Goal: Task Accomplishment & Management: Manage account settings

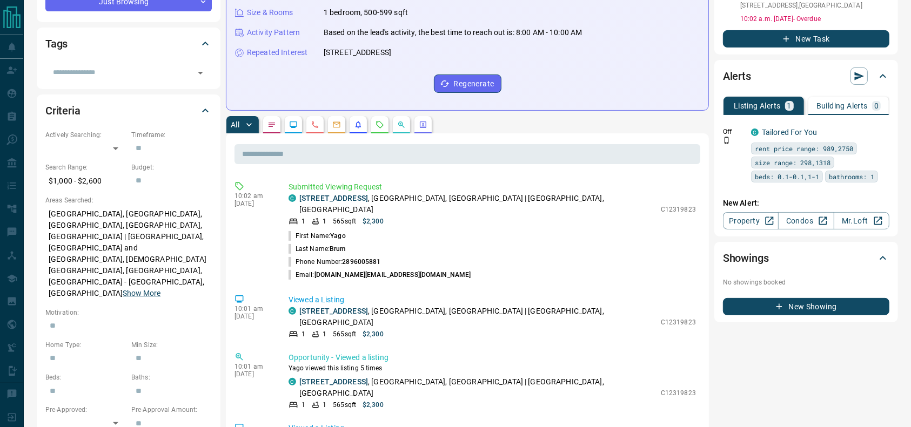
scroll to position [226, 0]
click at [481, 199] on p "[STREET_ADDRESS]" at bounding box center [477, 203] width 356 height 23
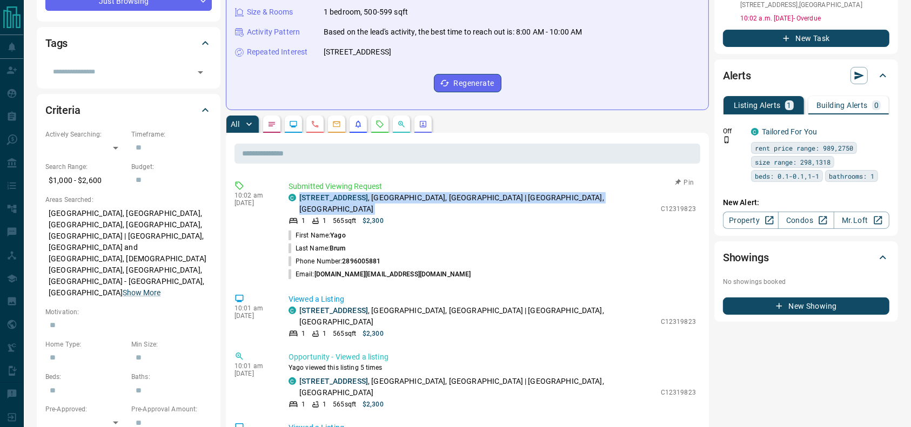
click at [481, 199] on p "[STREET_ADDRESS]" at bounding box center [477, 203] width 356 height 23
copy div "[STREET_ADDRESS]"
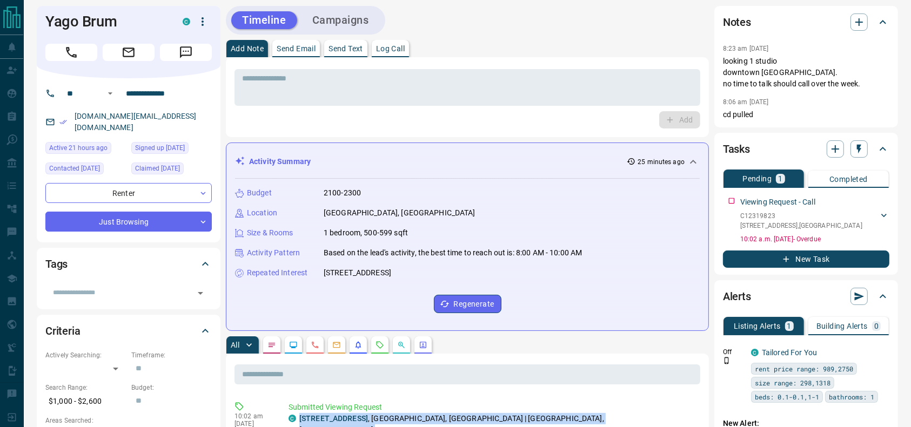
scroll to position [6, 0]
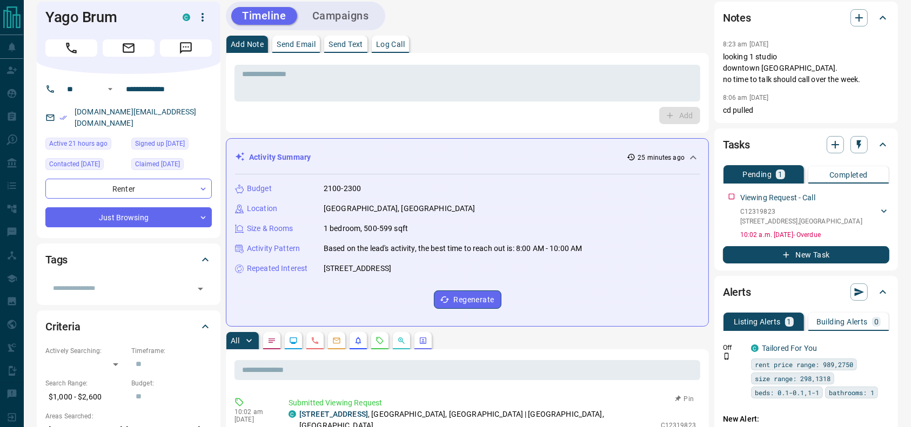
scroll to position [0, 0]
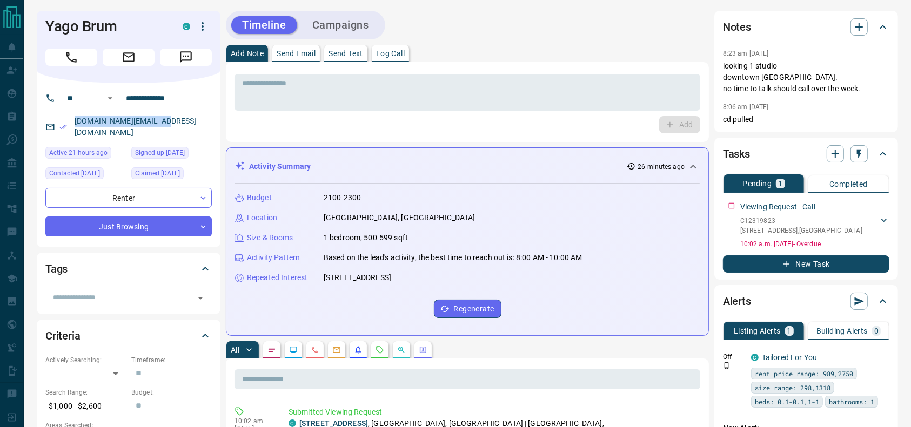
drag, startPoint x: 158, startPoint y: 116, endPoint x: 68, endPoint y: 124, distance: 91.1
click at [68, 124] on div "[DOMAIN_NAME][EMAIL_ADDRESS][DOMAIN_NAME]" at bounding box center [128, 126] width 166 height 29
copy link "[DOMAIN_NAME][EMAIL_ADDRESS][DOMAIN_NAME]"
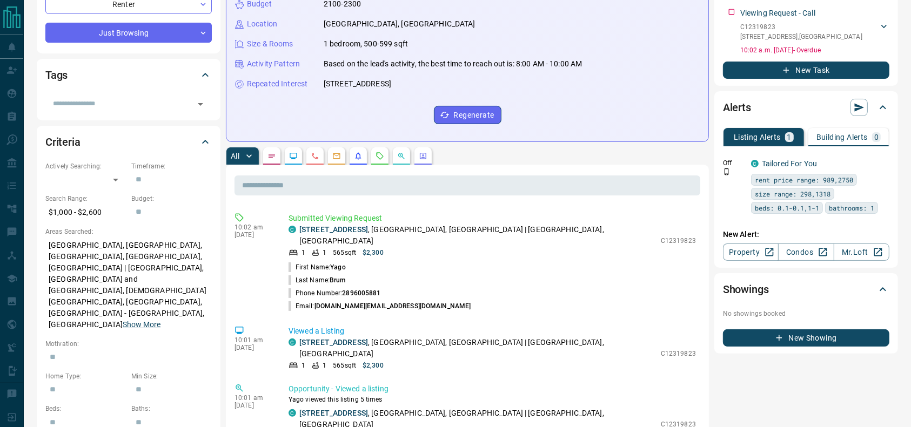
scroll to position [196, 0]
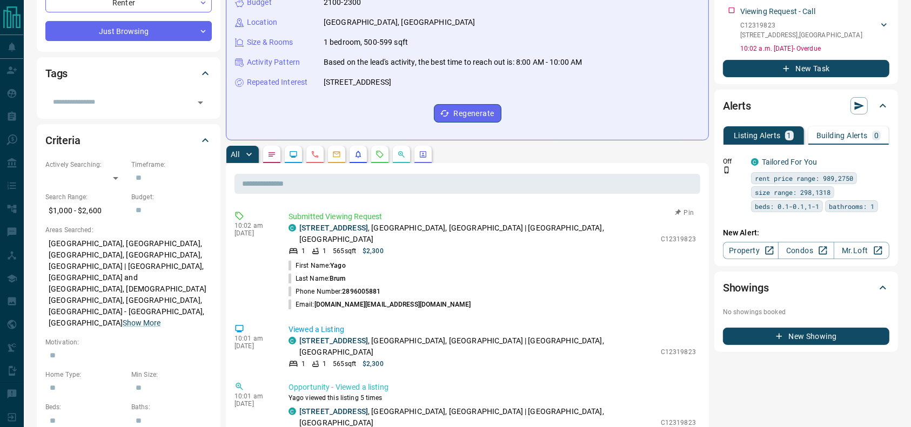
click at [465, 223] on p "[STREET_ADDRESS]" at bounding box center [477, 234] width 356 height 23
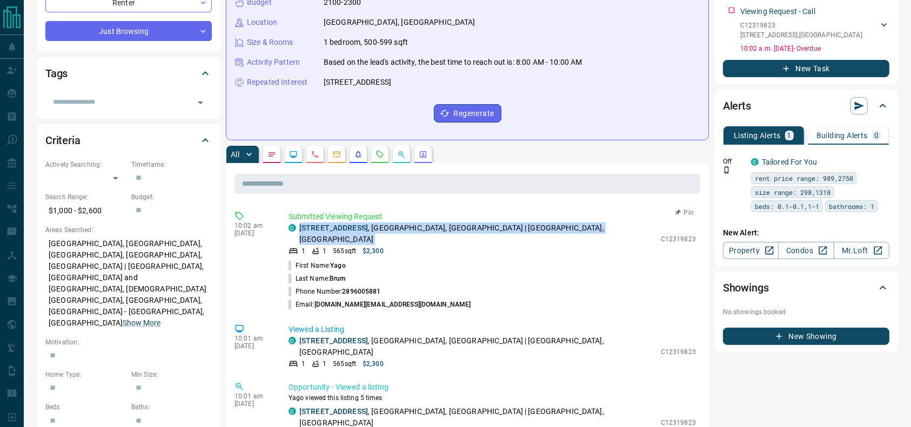
click at [465, 223] on p "[STREET_ADDRESS]" at bounding box center [477, 234] width 356 height 23
copy div "[STREET_ADDRESS]"
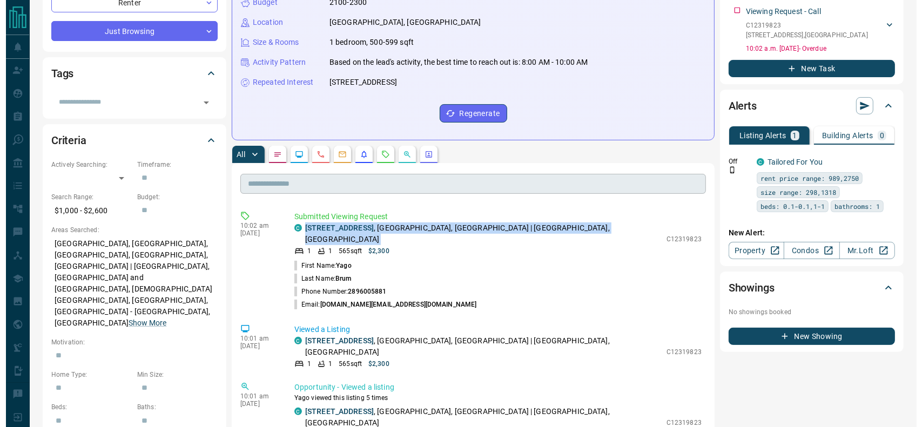
scroll to position [0, 0]
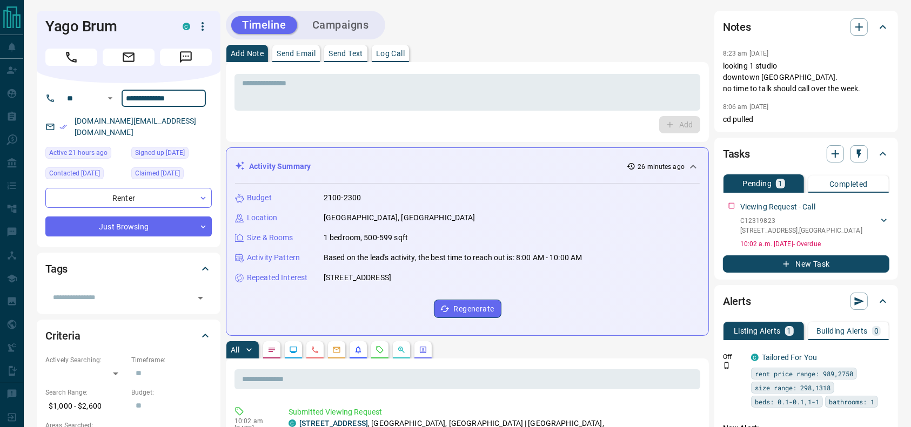
click at [203, 100] on input "**********" at bounding box center [164, 98] width 84 height 17
click at [86, 26] on h1 "Yago Brum" at bounding box center [105, 26] width 121 height 17
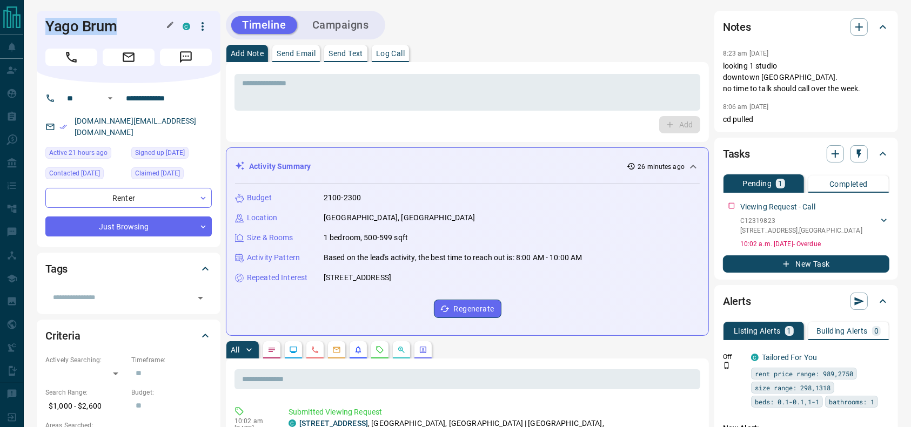
click at [86, 26] on h1 "Yago Brum" at bounding box center [105, 26] width 121 height 17
copy div "Yago Brum C"
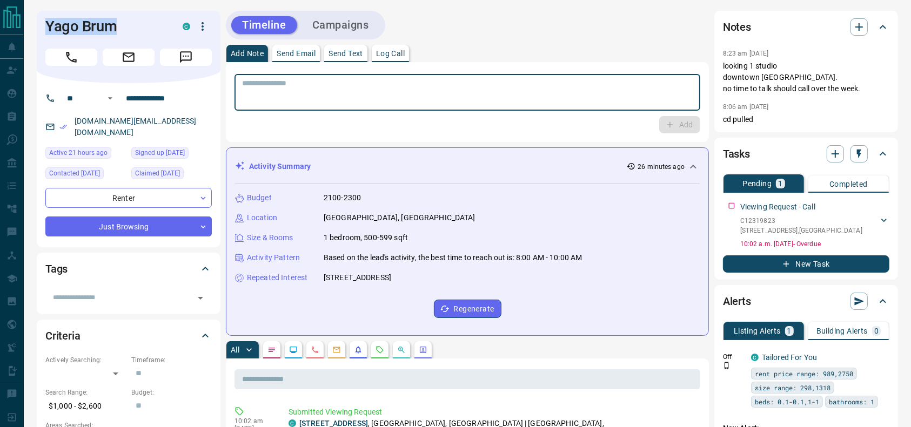
click at [353, 92] on textarea at bounding box center [467, 93] width 451 height 28
type textarea "*"
type textarea "**********"
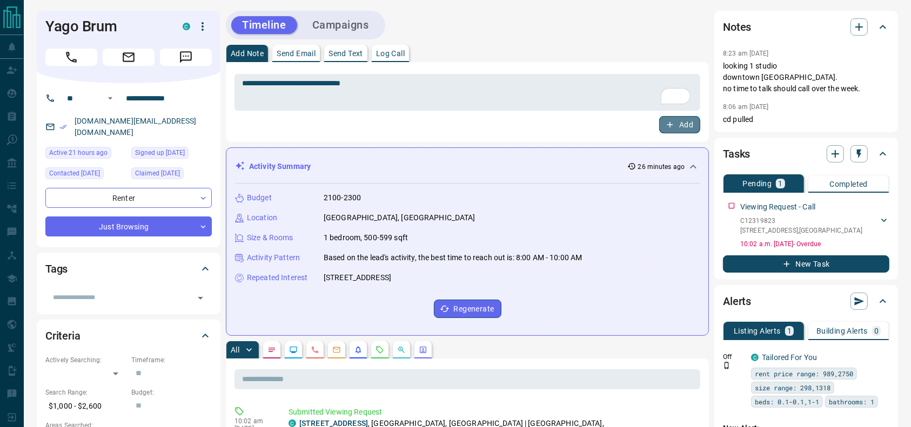
click at [679, 126] on button "Add" at bounding box center [679, 124] width 41 height 17
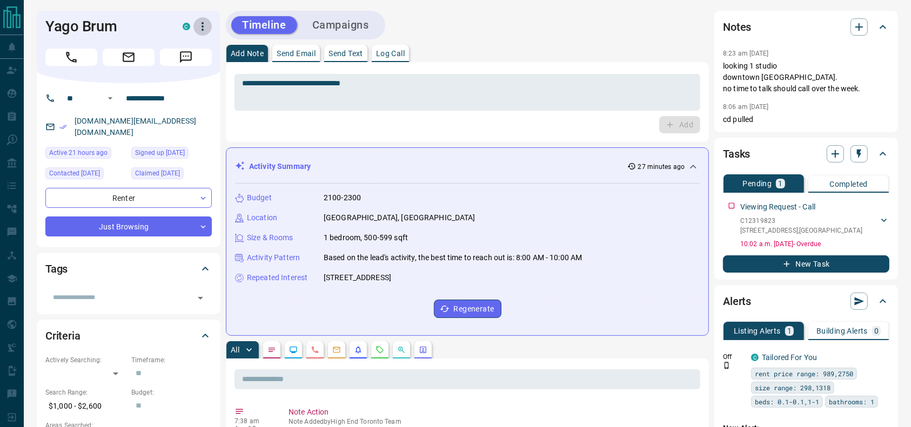
click at [207, 23] on icon "button" at bounding box center [202, 26] width 13 height 13
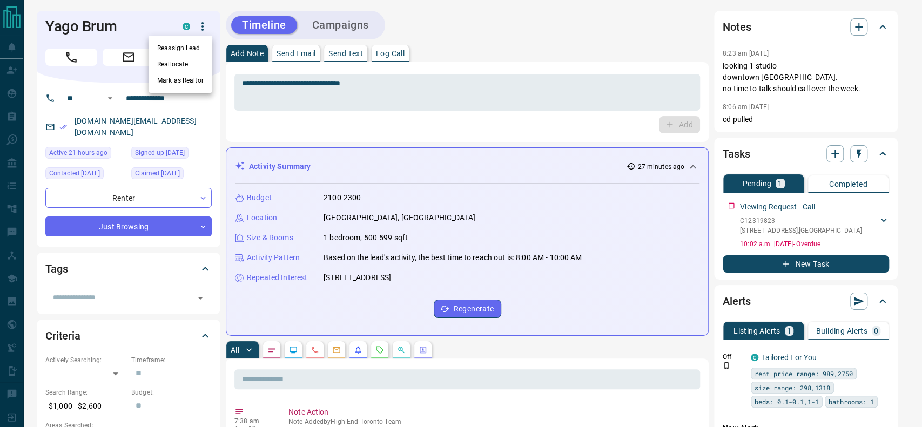
click at [190, 45] on li "Reassign Lead" at bounding box center [181, 48] width 64 height 16
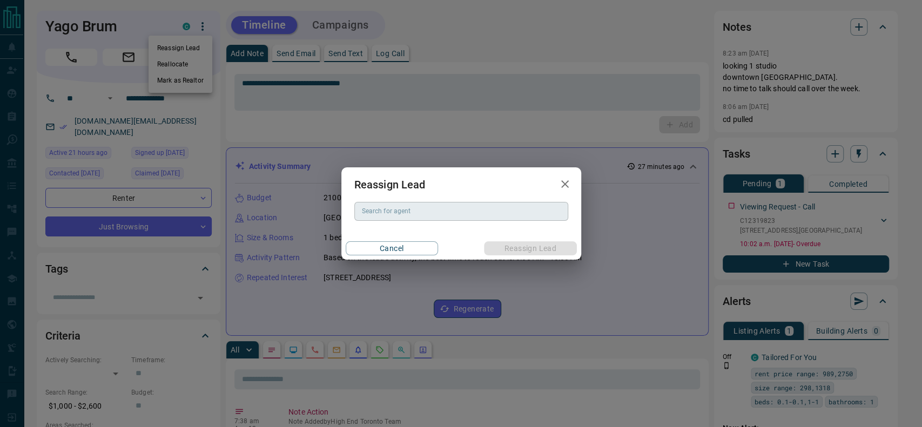
click at [377, 214] on input "Search for agent" at bounding box center [461, 211] width 206 height 12
click at [382, 233] on li "[PERSON_NAME]" at bounding box center [461, 233] width 214 height 16
type input "**********"
click at [544, 244] on button "Reassign Lead" at bounding box center [530, 249] width 92 height 14
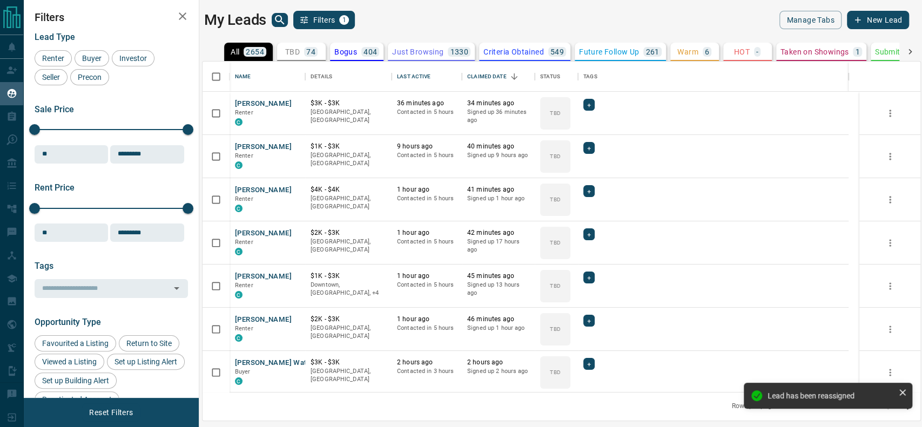
scroll to position [320, 707]
